Goal: Information Seeking & Learning: Compare options

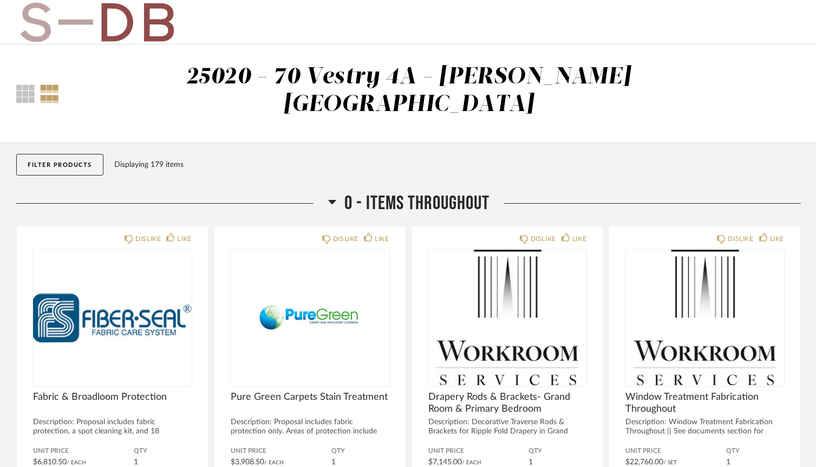
click at [71, 154] on button "Filter Products" at bounding box center [59, 165] width 87 height 22
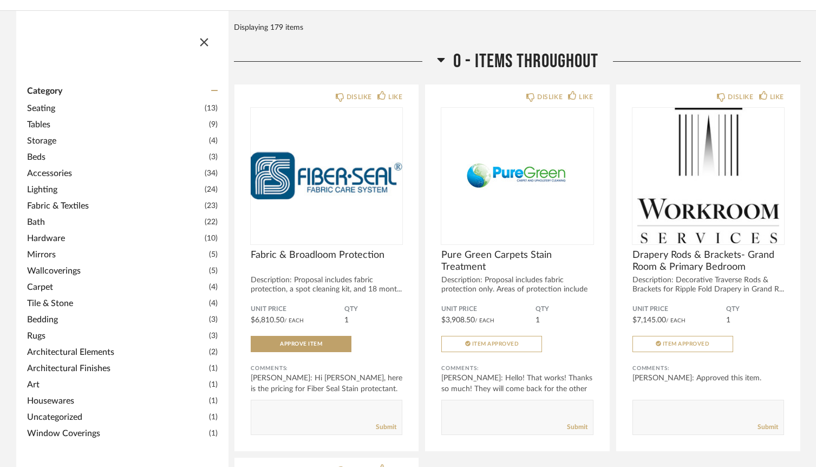
scroll to position [259, 0]
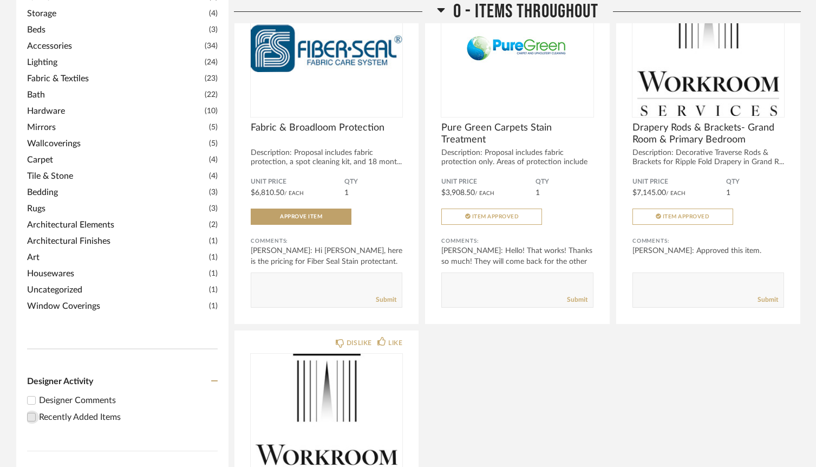
click at [32, 410] on input "Recently Added Items" at bounding box center [31, 416] width 13 height 13
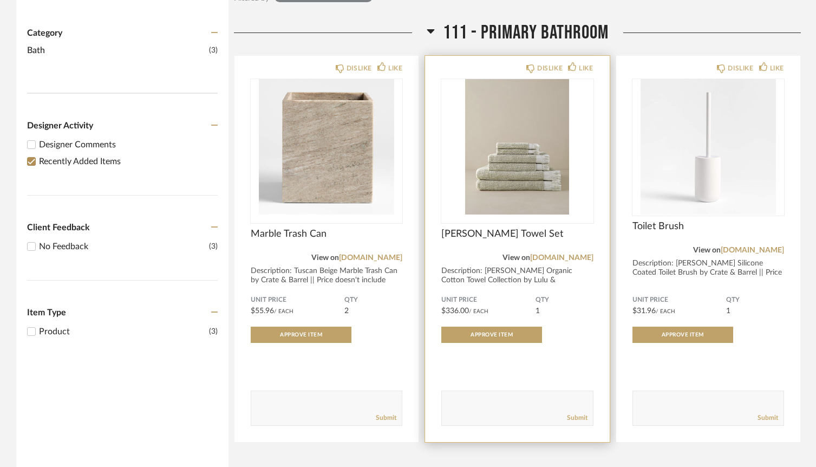
scroll to position [226, 0]
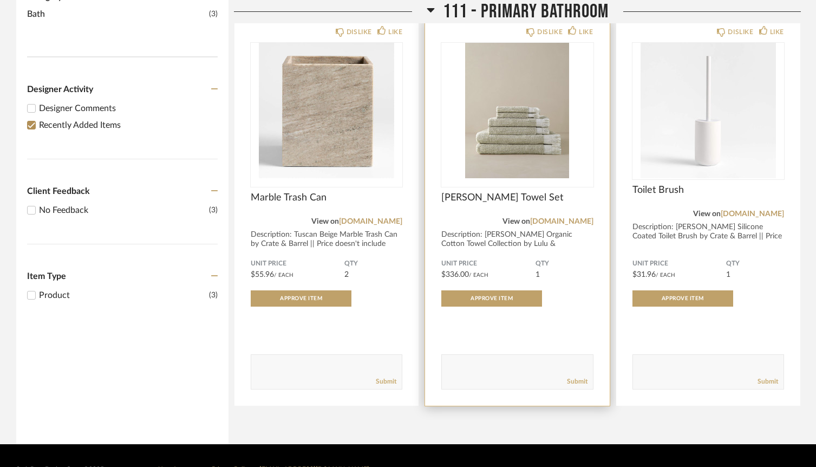
click at [546, 118] on img "0" at bounding box center [517, 110] width 152 height 135
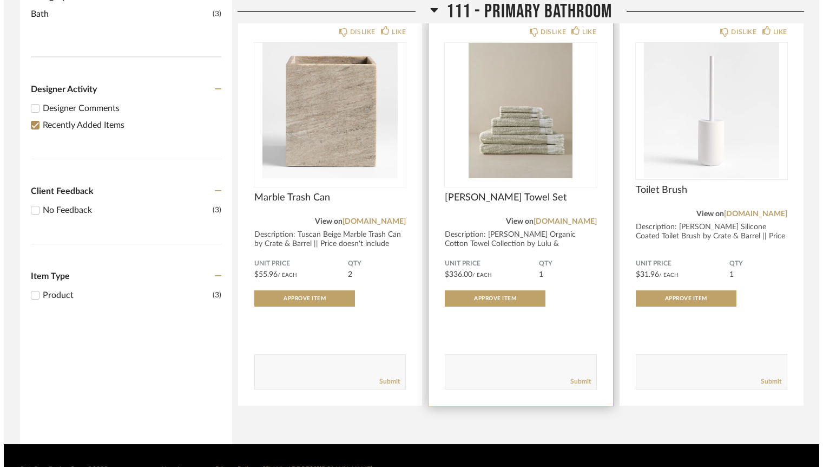
scroll to position [0, 0]
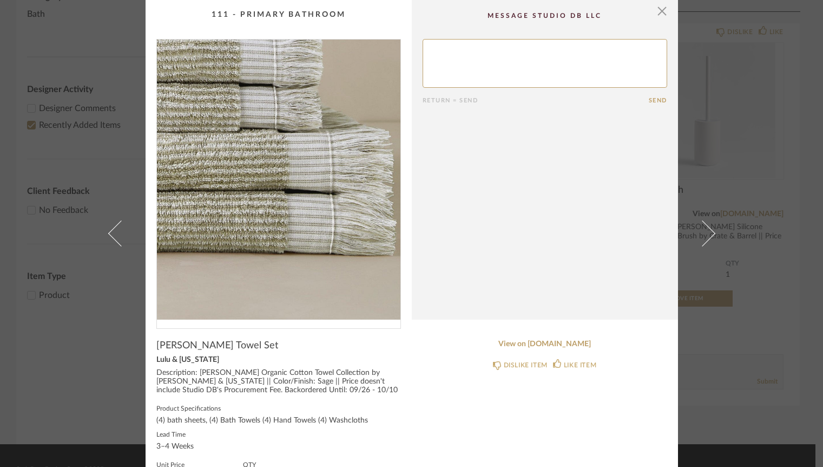
click at [327, 245] on img "0" at bounding box center [279, 180] width 244 height 280
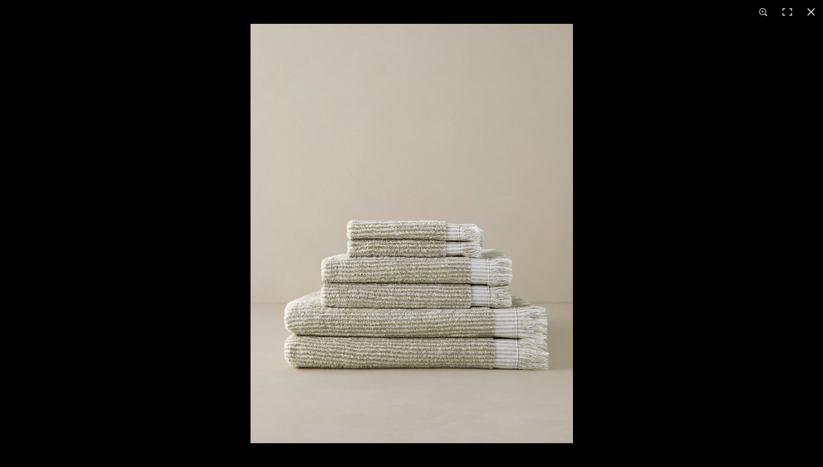
click at [361, 246] on img at bounding box center [412, 233] width 323 height 419
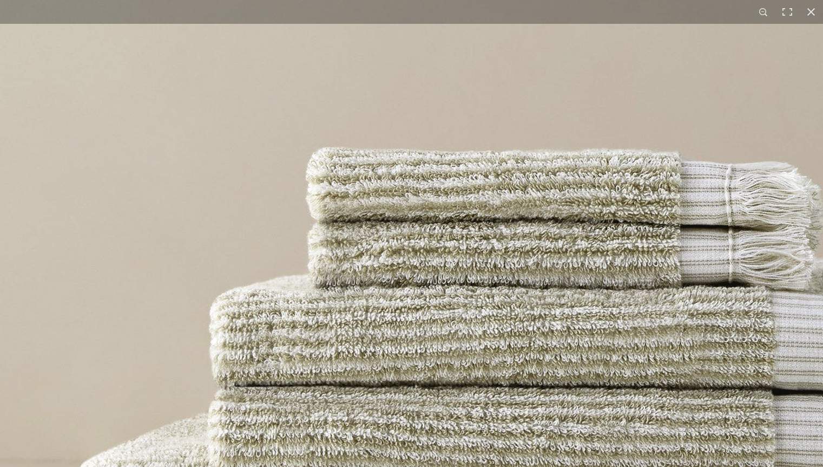
click at [360, 245] on img at bounding box center [551, 198] width 1217 height 1581
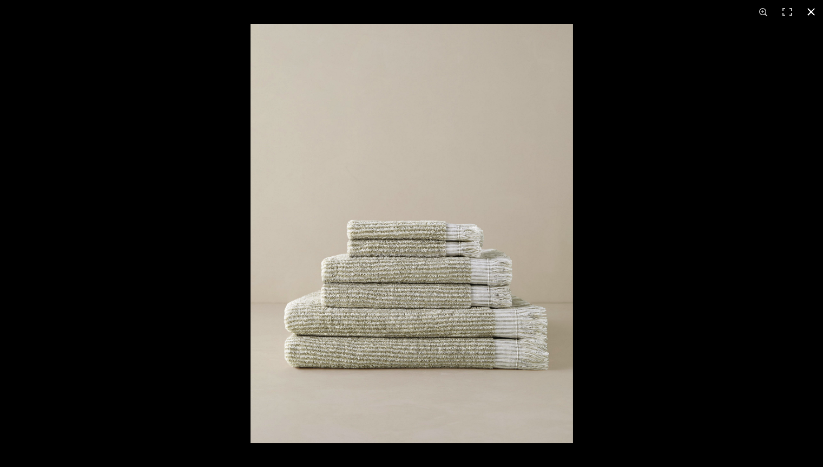
click at [807, 12] on button at bounding box center [812, 12] width 24 height 24
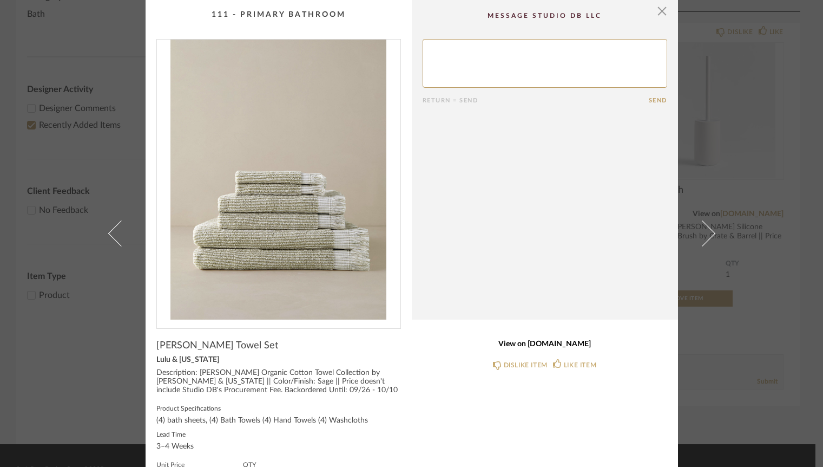
click at [549, 343] on link "View on [DOMAIN_NAME]" at bounding box center [545, 343] width 245 height 9
click at [657, 18] on span "button" at bounding box center [663, 11] width 22 height 22
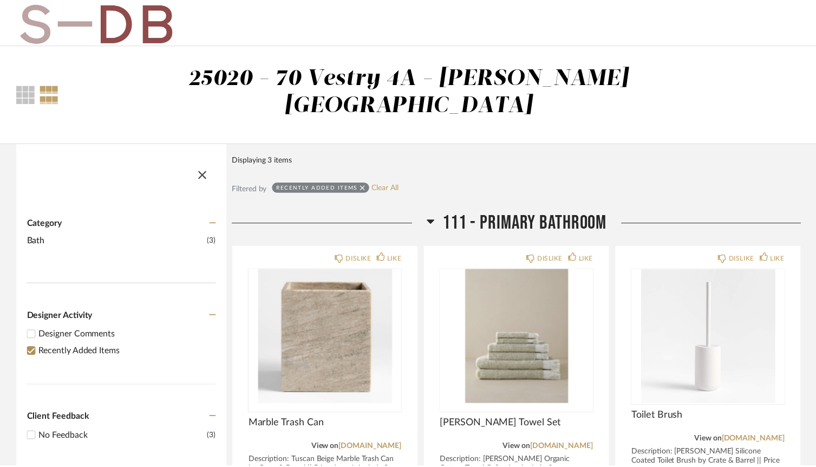
scroll to position [226, 0]
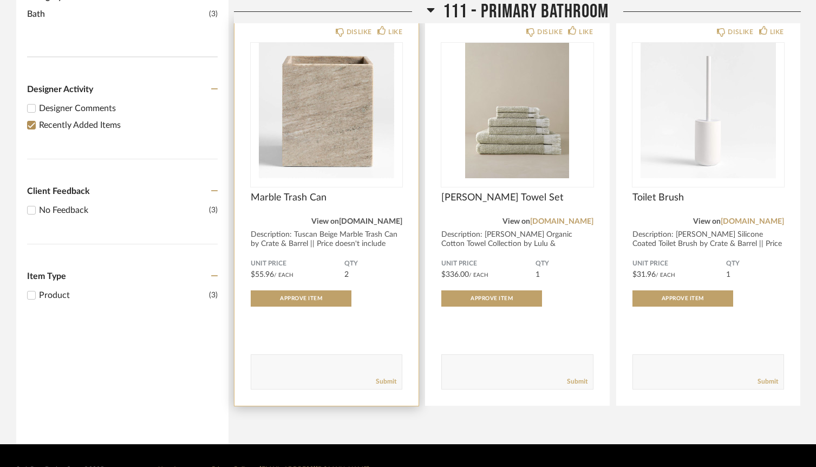
click at [359, 218] on link "[DOMAIN_NAME]" at bounding box center [370, 222] width 63 height 8
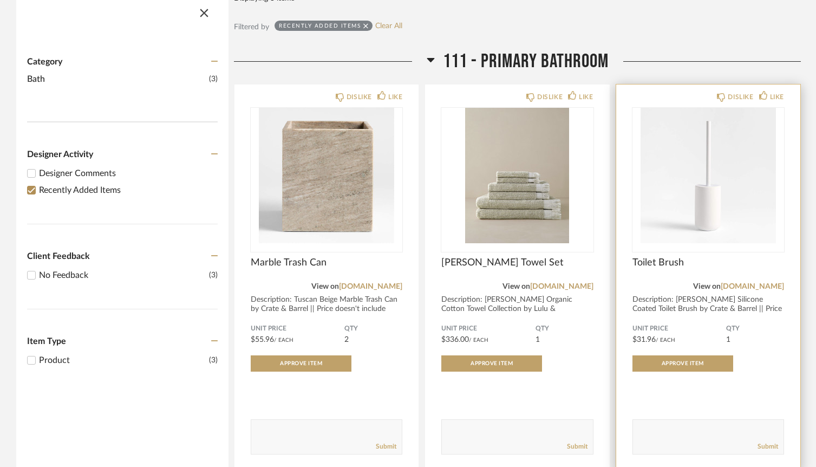
scroll to position [83, 0]
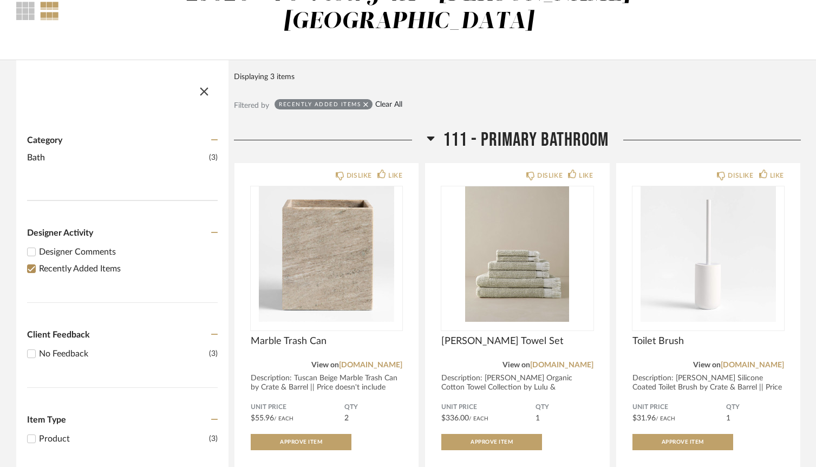
click at [396, 100] on link "Clear All" at bounding box center [388, 104] width 27 height 9
checkbox input "false"
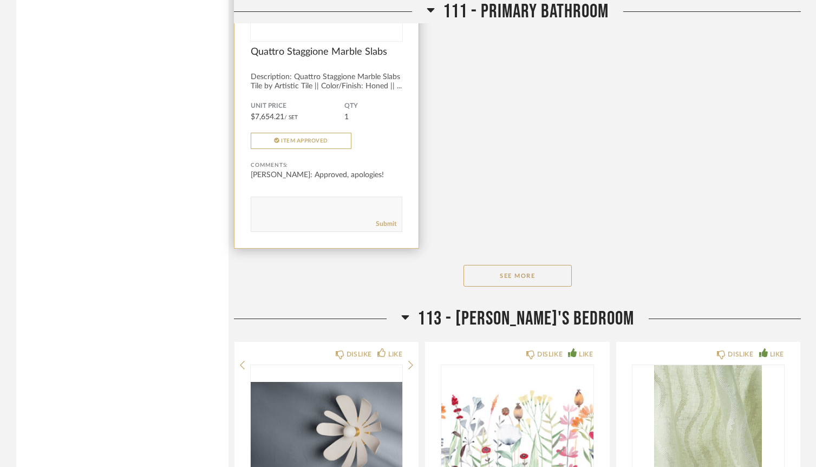
scroll to position [6977, 0]
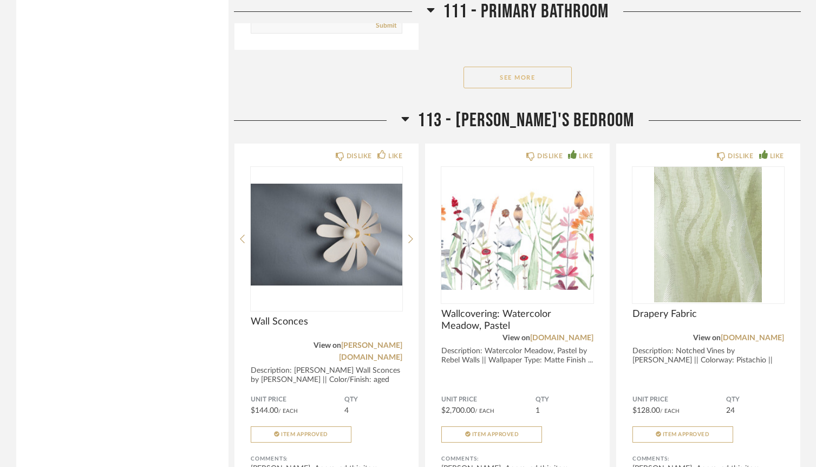
click at [512, 67] on button "See More" at bounding box center [517, 78] width 108 height 22
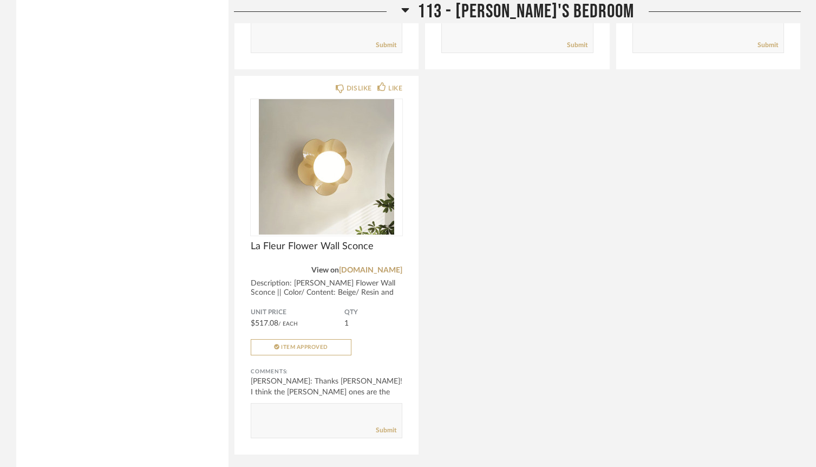
scroll to position [8271, 0]
